Goal: Find specific fact: Find contact information

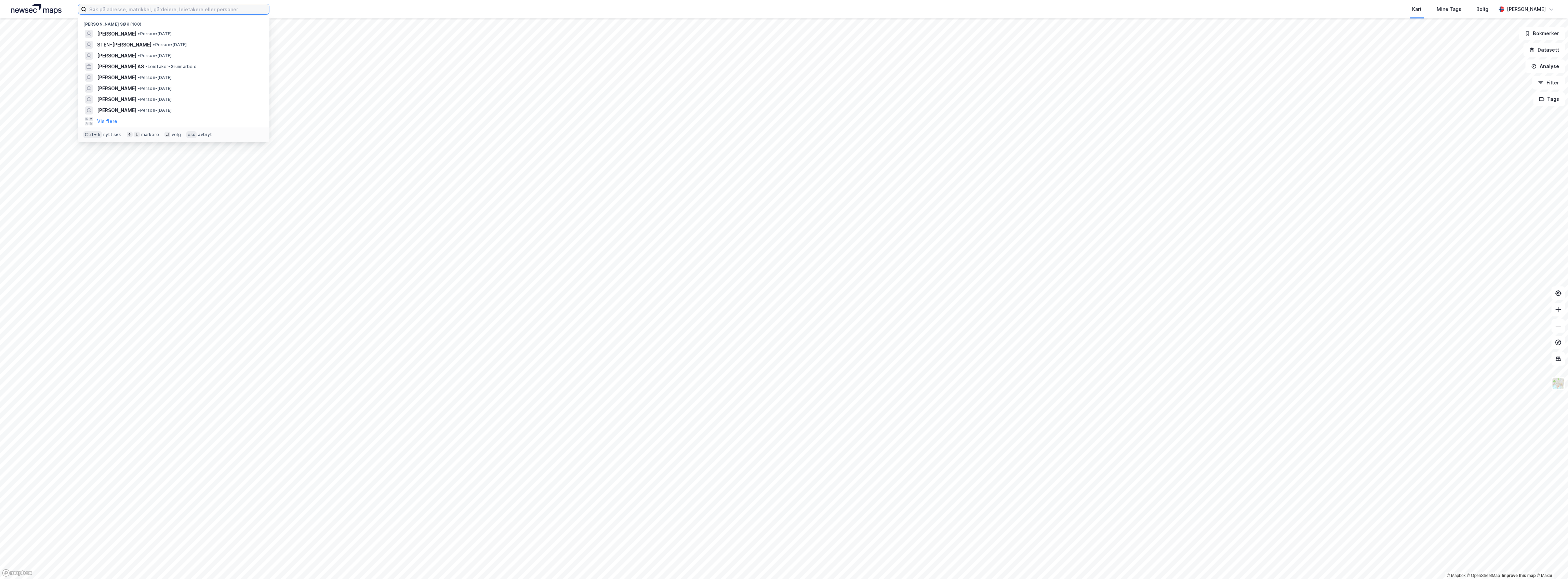
click at [108, 6] on input at bounding box center [178, 9] width 183 height 10
paste input "[PERSON_NAME][GEOGRAPHIC_DATA]"
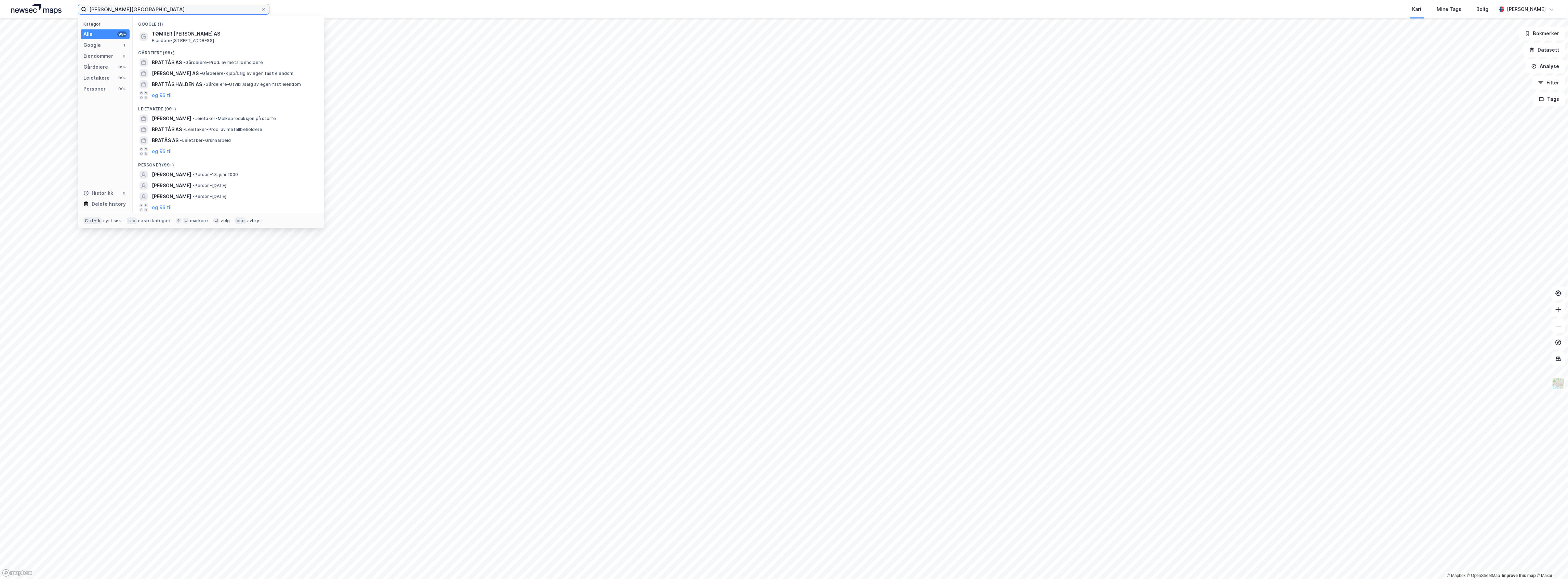
type input "[PERSON_NAME][GEOGRAPHIC_DATA]"
click at [191, 171] on span "[PERSON_NAME]" at bounding box center [171, 174] width 39 height 9
